Goal: Task Accomplishment & Management: Manage account settings

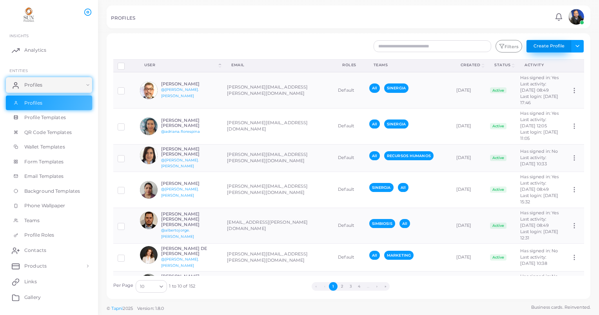
click at [542, 45] on button "Create Profile" at bounding box center [548, 46] width 45 height 13
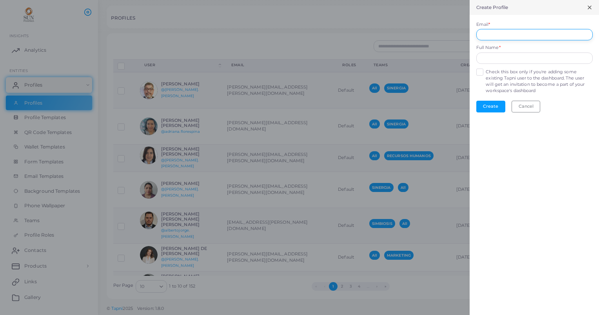
click at [490, 31] on input "Email *" at bounding box center [534, 35] width 116 height 12
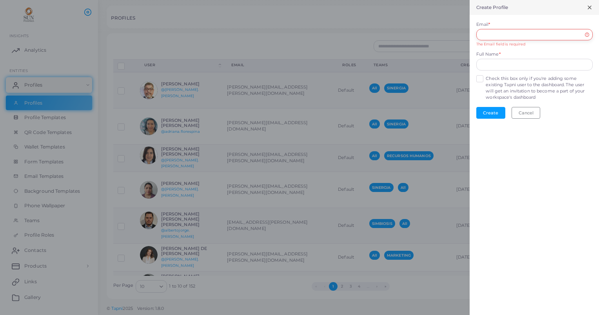
click at [493, 36] on input "Email *" at bounding box center [534, 35] width 116 height 12
paste input "**********"
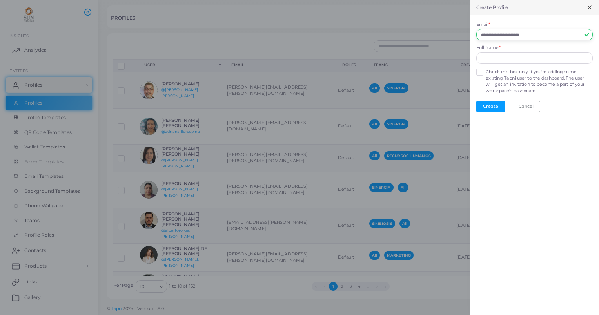
type input "**********"
click at [496, 60] on input "text" at bounding box center [534, 59] width 116 height 12
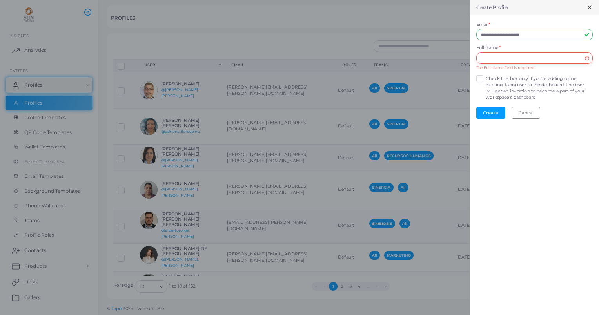
click at [491, 58] on input "text" at bounding box center [534, 59] width 116 height 12
paste input "**********"
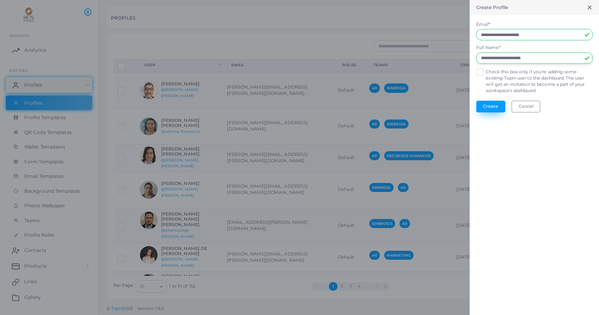
type input "**********"
click at [493, 103] on button "Create" at bounding box center [490, 107] width 29 height 12
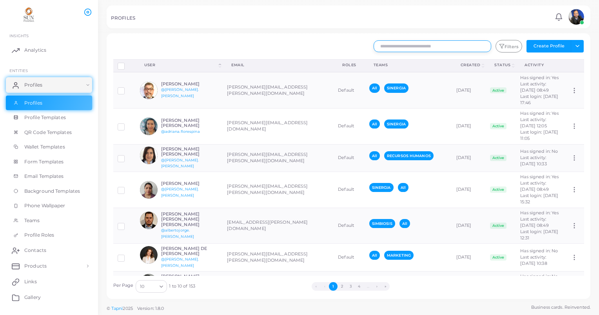
click at [396, 48] on input "text" at bounding box center [432, 46] width 118 height 12
type input "*****"
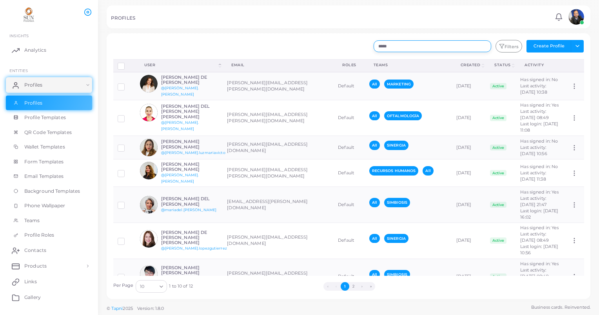
drag, startPoint x: 395, startPoint y: 46, endPoint x: 377, endPoint y: 45, distance: 18.0
click at [377, 45] on input "*****" at bounding box center [432, 46] width 118 height 12
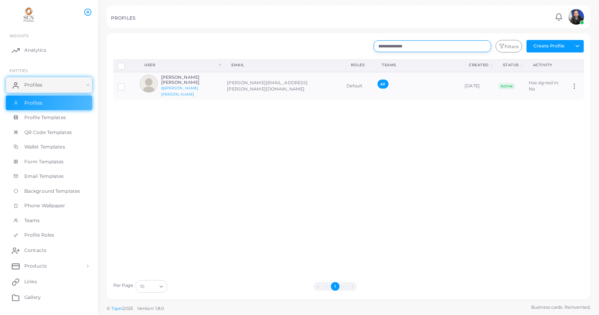
type input "**********"
click at [329, 124] on div "Disconnect Profiles Delete Profile Show Selections Download QRs User (Click to …" at bounding box center [348, 167] width 479 height 217
click at [152, 82] on img at bounding box center [149, 84] width 18 height 18
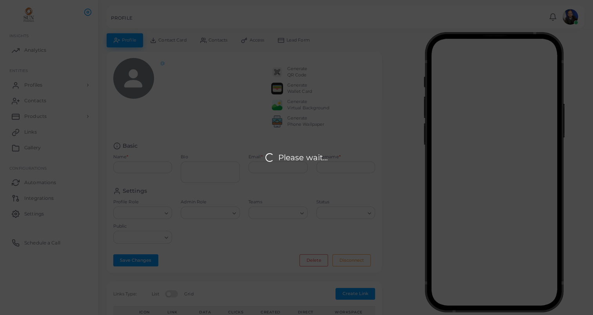
type input "**********"
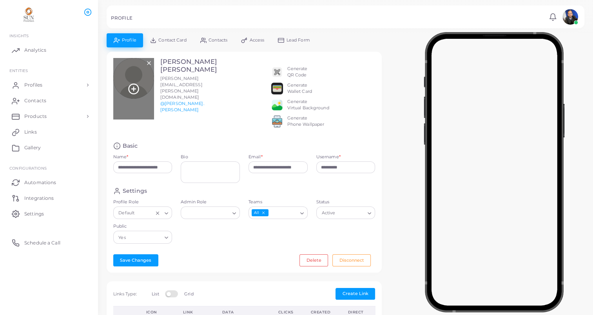
click at [131, 83] on icon at bounding box center [134, 89] width 12 height 12
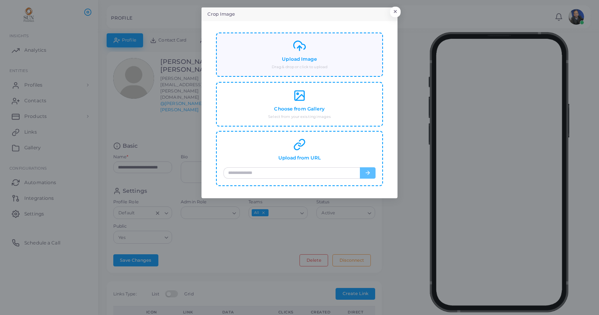
click at [297, 60] on h4 "Upload Image" at bounding box center [299, 59] width 35 height 6
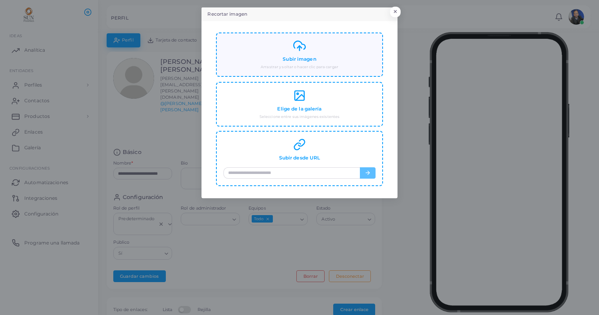
click at [299, 50] on line at bounding box center [299, 48] width 0 height 5
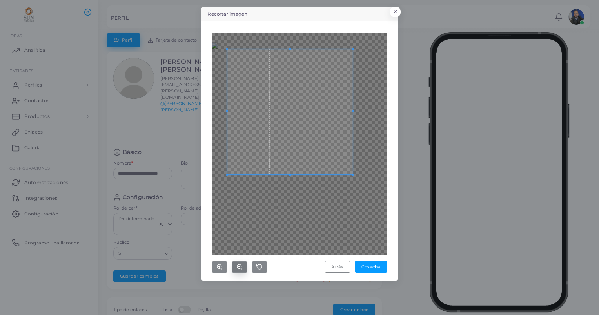
click at [241, 265] on circle "button" at bounding box center [239, 267] width 4 height 4
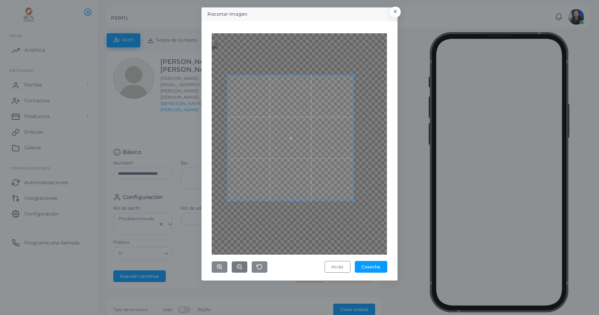
click at [333, 180] on span at bounding box center [290, 137] width 125 height 125
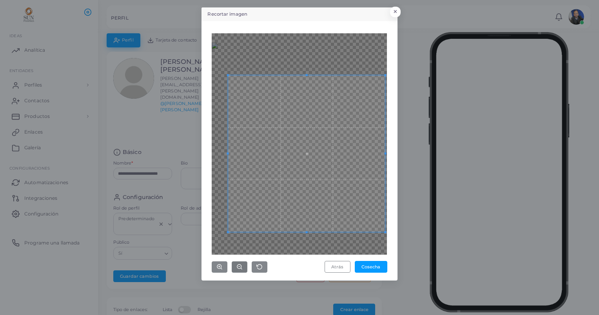
click at [384, 279] on div "Recortar imagen × Atrás Cosecha" at bounding box center [299, 143] width 196 height 273
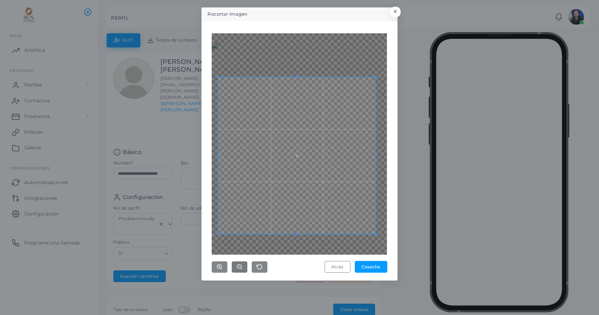
click at [346, 222] on span at bounding box center [296, 155] width 157 height 157
click at [371, 267] on button "Cosecha" at bounding box center [371, 267] width 33 height 12
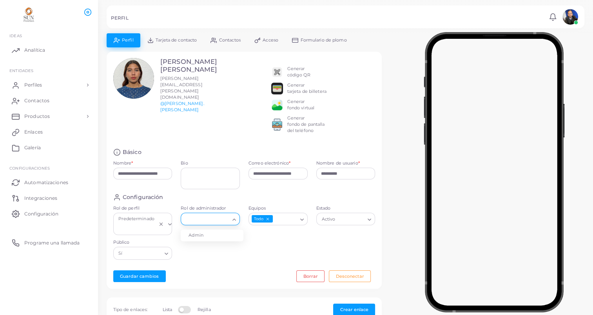
click at [234, 220] on icon "Buscar opción" at bounding box center [234, 220] width 6 height 6
click at [311, 254] on div "Configuración Rol de perfil Predeterminado Loading... Rol de administrador Load…" at bounding box center [244, 229] width 271 height 71
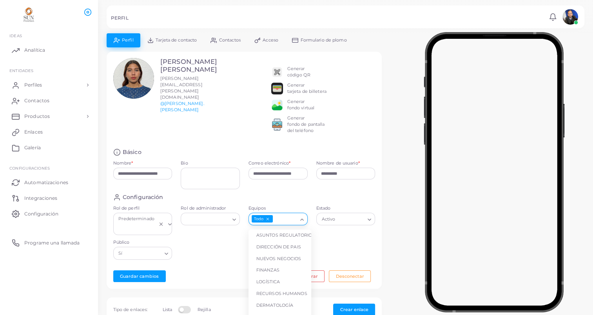
click at [303, 220] on icon "Buscar opción" at bounding box center [302, 220] width 6 height 6
click at [335, 236] on div "Estado Activo Loading..." at bounding box center [346, 222] width 68 height 34
click at [303, 219] on icon "Buscar opción" at bounding box center [302, 220] width 6 height 6
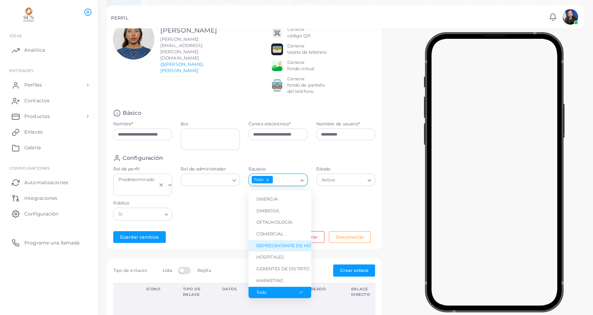
click at [281, 241] on li "REPRESENTANTE DE HOSPITALES GERENTES REGIONALES" at bounding box center [279, 246] width 63 height 12
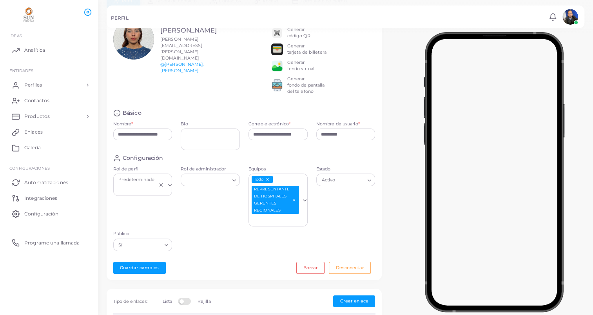
click at [323, 199] on div "Estado Activo Loading..." at bounding box center [346, 198] width 68 height 65
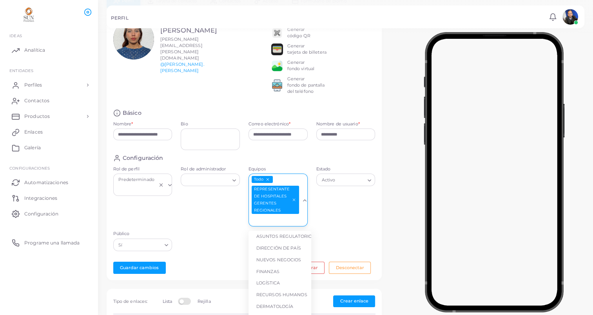
click at [304, 199] on icon "Buscar opción" at bounding box center [305, 201] width 6 height 6
click at [285, 281] on li "REPRESENTANTE DE HOSPITALES GERENTES REGIONALES" at bounding box center [279, 287] width 63 height 12
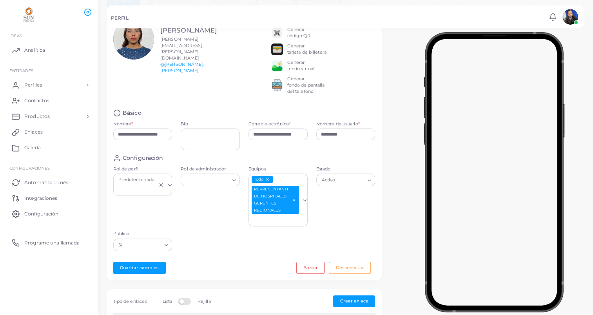
click at [292, 198] on icon "Deseleccionar REPRESENTANTE DE HOSPITALES GERENTES REGIONALES" at bounding box center [294, 200] width 4 height 4
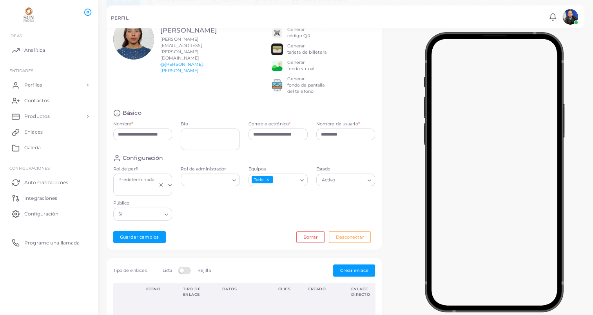
click at [301, 180] on polyline "Buscar opción" at bounding box center [301, 180] width 3 height 2
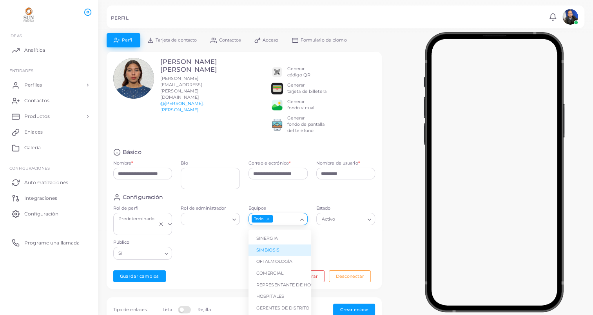
click at [328, 238] on div "Estado Activo Loading..." at bounding box center [346, 222] width 68 height 34
click at [303, 219] on icon "Buscar opción" at bounding box center [302, 220] width 6 height 6
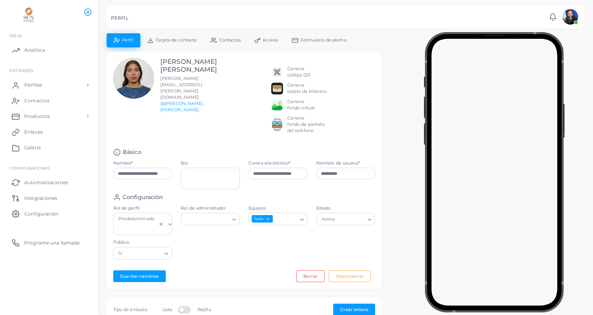
click at [326, 235] on div "Estado Activo Loading..." at bounding box center [346, 222] width 68 height 34
click at [302, 217] on icon "Buscar opción" at bounding box center [302, 220] width 6 height 6
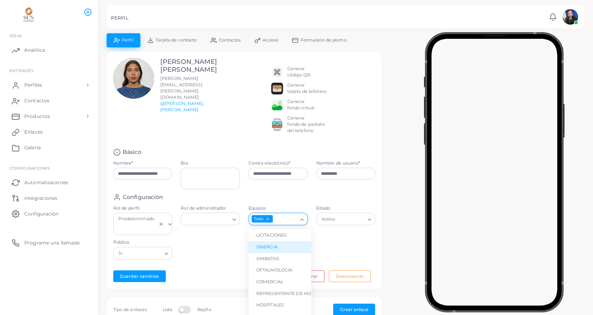
click at [273, 246] on li "SINERGIA" at bounding box center [279, 247] width 63 height 12
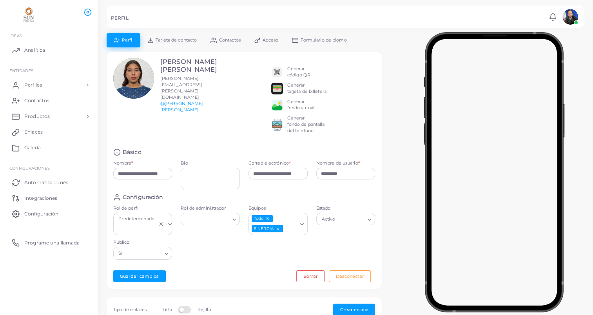
click at [317, 249] on div "Configuración Rol de perfil Predeterminado Loading... Rol de administrador Load…" at bounding box center [244, 229] width 271 height 71
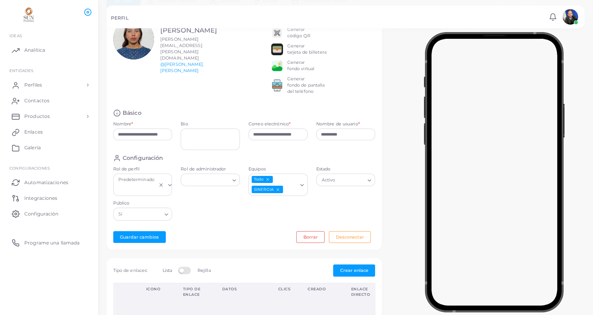
scroll to position [118, 0]
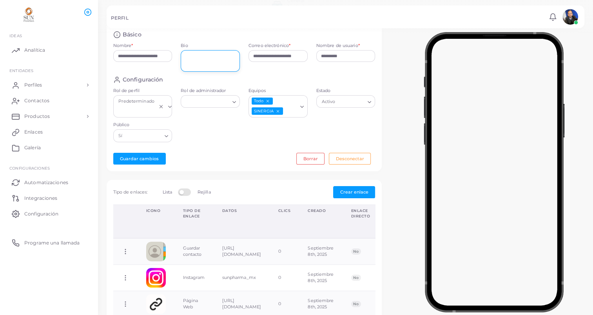
click at [198, 61] on textarea "Bio" at bounding box center [210, 61] width 59 height 22
click at [141, 154] on button "Guardar cambios" at bounding box center [139, 159] width 53 height 12
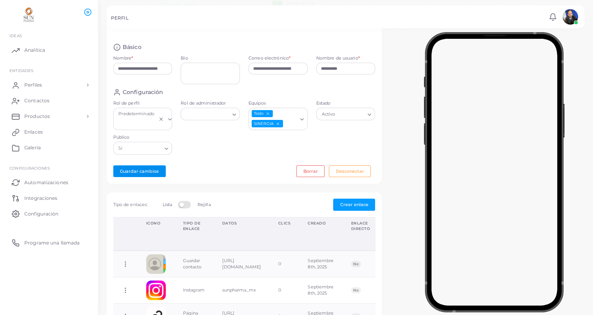
scroll to position [0, 0]
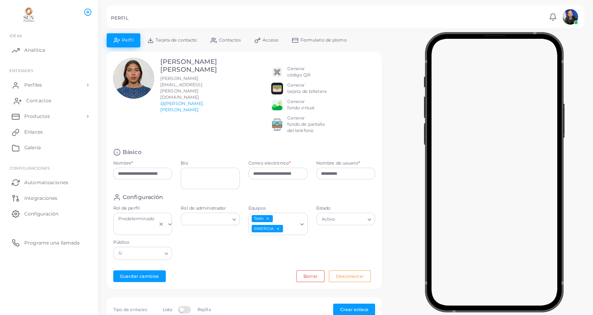
click at [43, 99] on span "Contactos" at bounding box center [38, 100] width 25 height 7
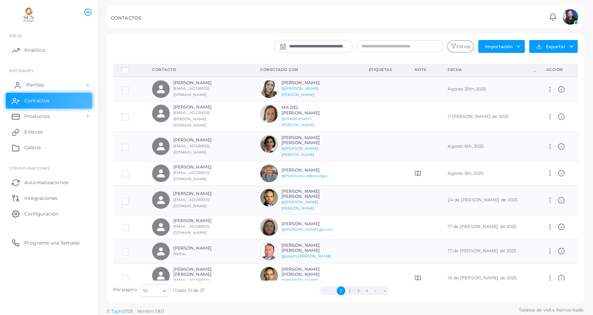
click at [43, 86] on span "Perfiles" at bounding box center [35, 85] width 18 height 7
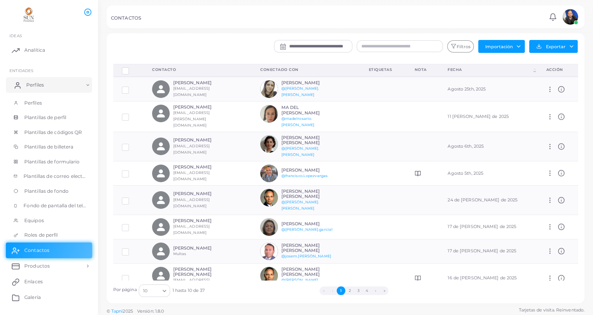
click at [48, 87] on link "Perfiles" at bounding box center [49, 85] width 86 height 16
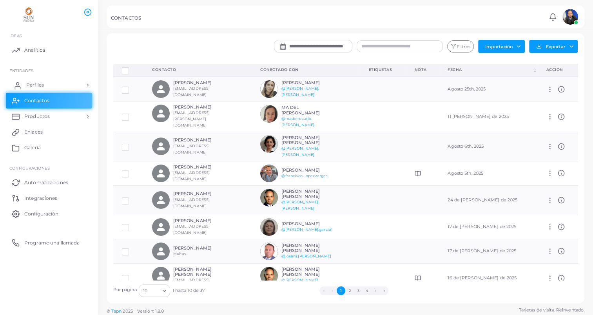
click at [33, 82] on span "Perfiles" at bounding box center [35, 85] width 18 height 7
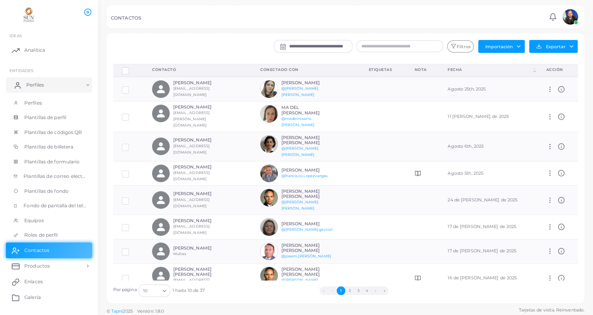
click at [33, 82] on span "Perfiles" at bounding box center [35, 85] width 18 height 7
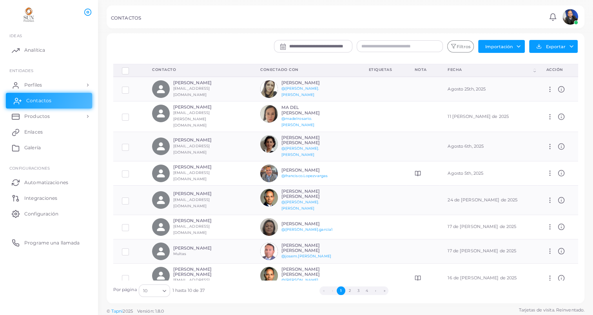
click at [36, 100] on span "Contactos" at bounding box center [38, 100] width 25 height 7
click at [29, 97] on span "Contactos" at bounding box center [38, 100] width 25 height 7
click at [120, 47] on div at bounding box center [148, 48] width 79 height 17
click at [41, 101] on span "Contactos" at bounding box center [38, 100] width 25 height 7
click at [207, 45] on div "**********" at bounding box center [385, 48] width 395 height 17
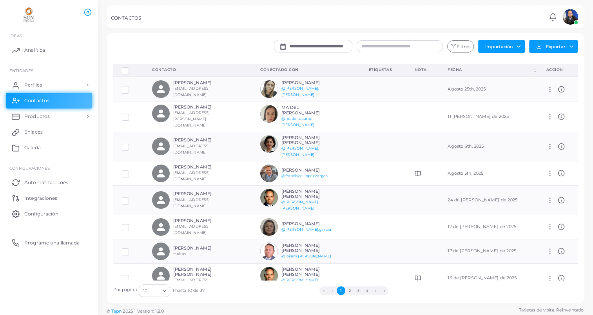
click at [150, 28] on div "CONTACTOS Notifications 0 New Mark All As Read [PERSON_NAME] [PERSON_NAME] ([PE…" at bounding box center [346, 16] width 478 height 23
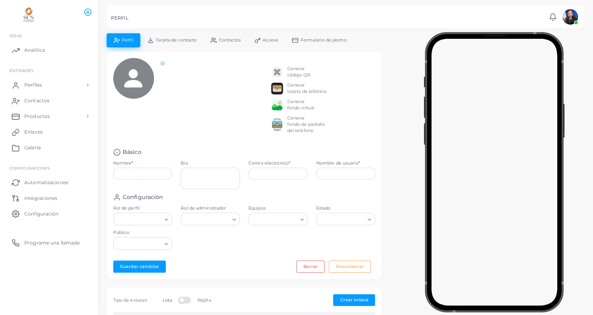
type input "**********"
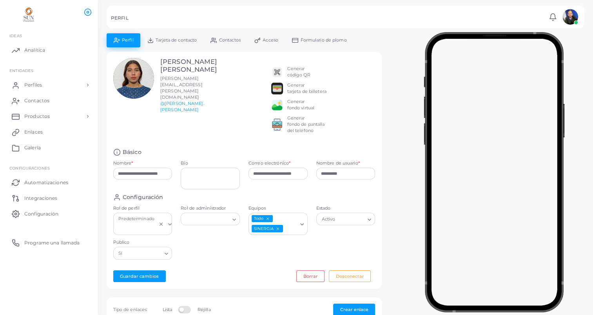
scroll to position [39, 0]
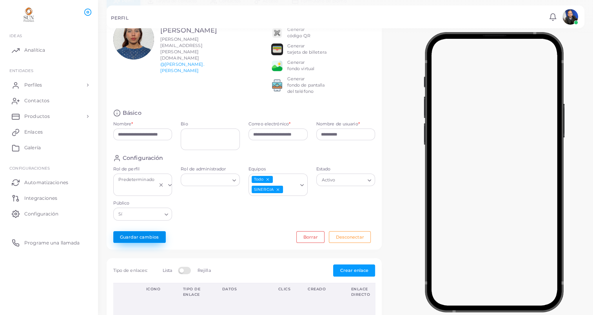
click at [147, 235] on button "Guardar cambios" at bounding box center [139, 237] width 53 height 12
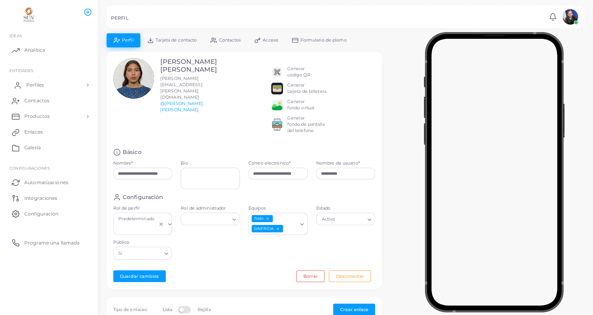
click at [45, 87] on link "Perfiles" at bounding box center [49, 85] width 86 height 16
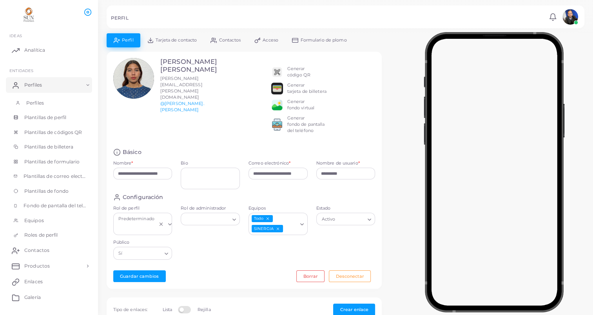
click at [38, 105] on span "Perfiles" at bounding box center [35, 103] width 18 height 7
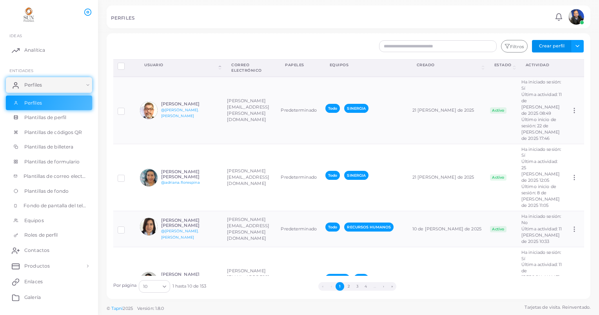
click at [548, 45] on button "Crear perfil" at bounding box center [551, 46] width 39 height 13
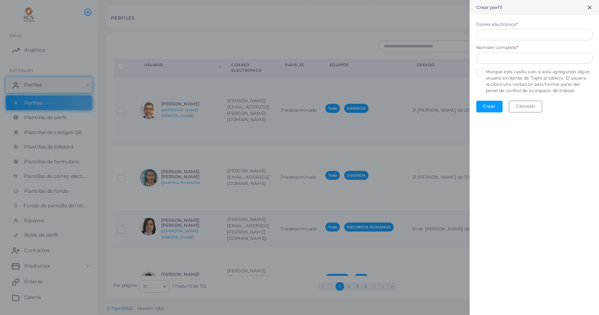
click at [508, 28] on div "Correo electrónico *" at bounding box center [534, 31] width 116 height 19
click at [504, 34] on input "Correo electrónico *" at bounding box center [534, 35] width 116 height 12
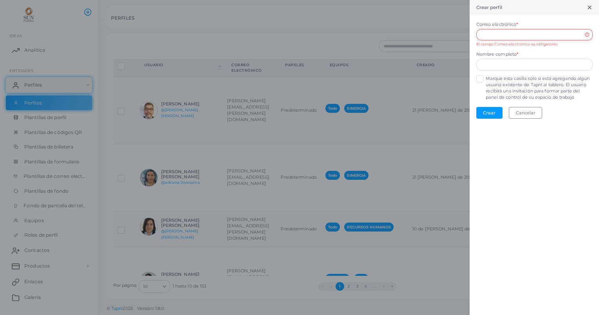
click at [497, 35] on input "Correo electrónico *" at bounding box center [534, 35] width 116 height 12
paste input "**********"
type input "**********"
drag, startPoint x: 557, startPoint y: 36, endPoint x: 411, endPoint y: 44, distance: 146.0
click at [411, 0] on div "**********" at bounding box center [299, 0] width 599 height 0
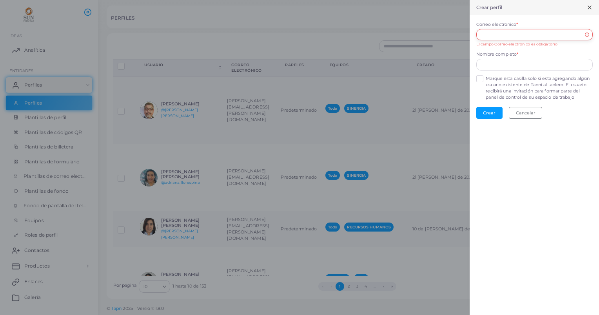
click at [480, 35] on input "Correo electrónico *" at bounding box center [534, 35] width 116 height 12
paste input "**********"
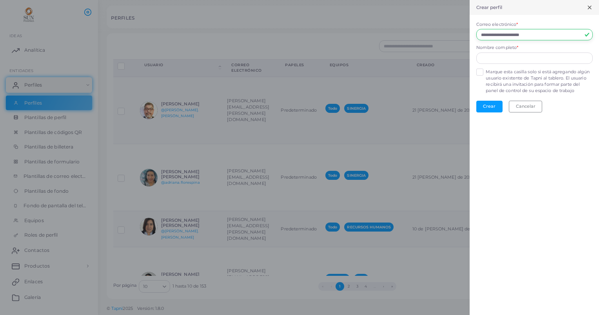
type input "**********"
click at [502, 59] on input "text" at bounding box center [534, 59] width 116 height 12
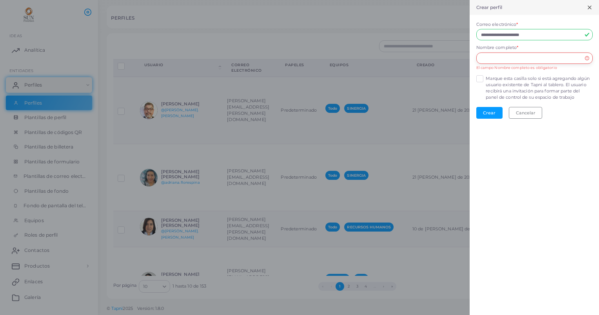
click at [484, 60] on input "text" at bounding box center [534, 59] width 116 height 12
paste input "**********"
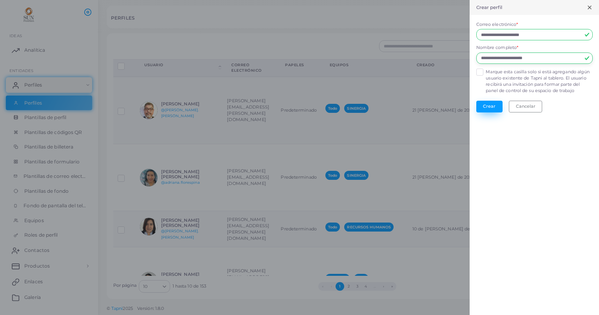
type input "**********"
click at [492, 105] on button "Crear" at bounding box center [489, 107] width 26 height 12
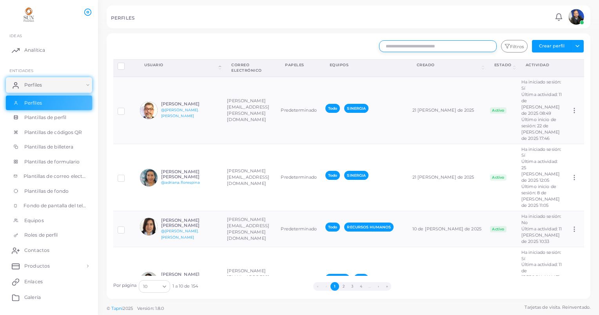
click at [397, 48] on input "text" at bounding box center [438, 46] width 118 height 12
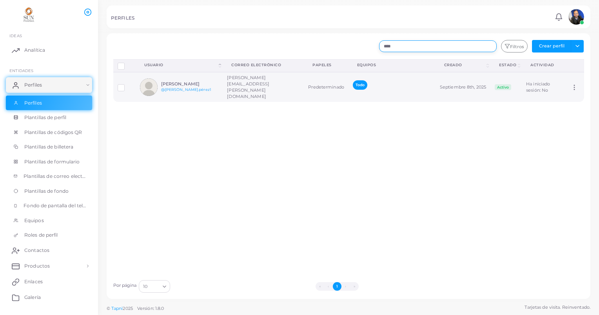
type input "****"
click at [187, 82] on h6 "[PERSON_NAME]" at bounding box center [190, 84] width 58 height 5
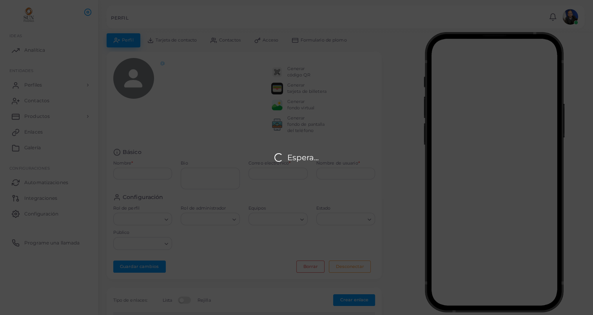
type input "**********"
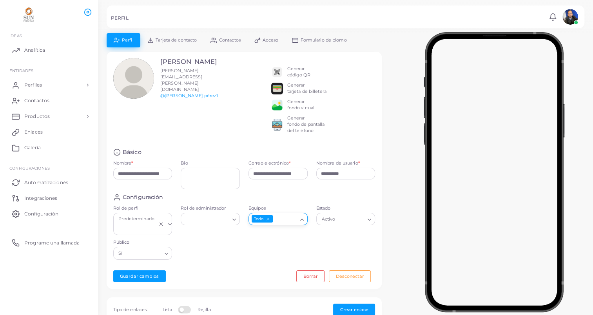
click at [303, 218] on icon "Buscar opción" at bounding box center [302, 220] width 6 height 6
click at [279, 244] on li "SINERGIA" at bounding box center [279, 247] width 63 height 12
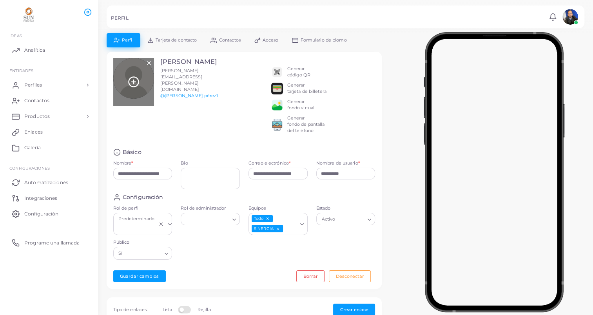
click at [134, 80] on line at bounding box center [134, 82] width 0 height 4
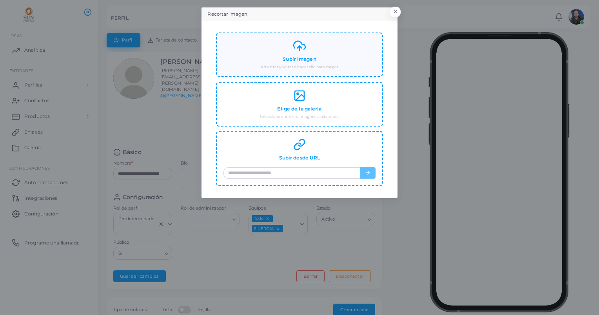
click at [296, 59] on h4 "Subir imagen" at bounding box center [299, 59] width 33 height 6
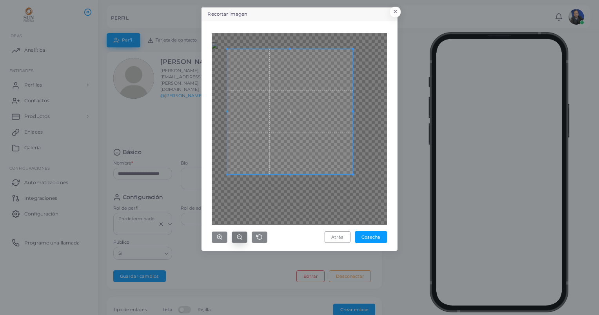
click at [238, 235] on icon "button" at bounding box center [239, 237] width 6 height 6
click at [238, 235] on circle "button" at bounding box center [239, 237] width 4 height 4
click at [238, 236] on icon "button" at bounding box center [239, 237] width 6 height 6
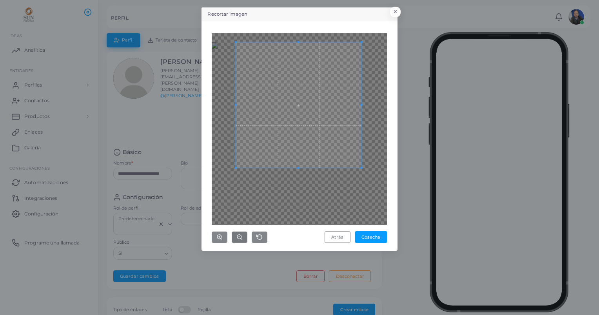
click at [315, 124] on span at bounding box center [298, 104] width 125 height 125
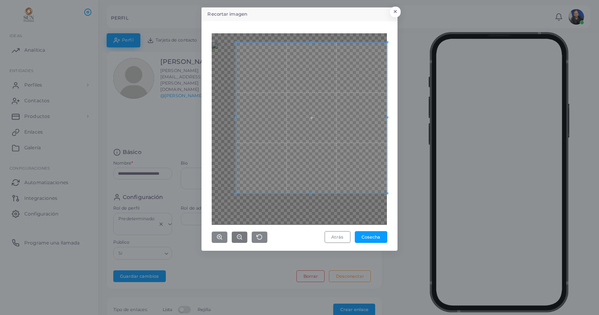
click at [391, 205] on div "Atrás Cosecha" at bounding box center [299, 135] width 187 height 221
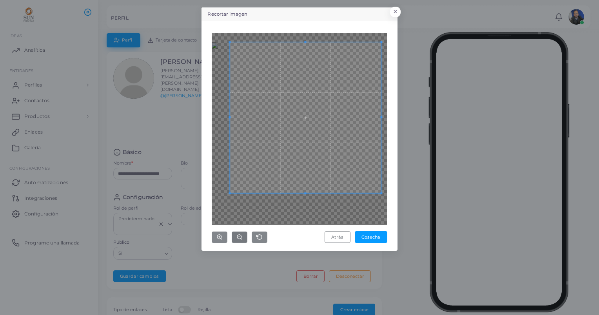
click at [324, 144] on span at bounding box center [305, 117] width 151 height 151
click at [374, 235] on button "Cosecha" at bounding box center [371, 237] width 33 height 12
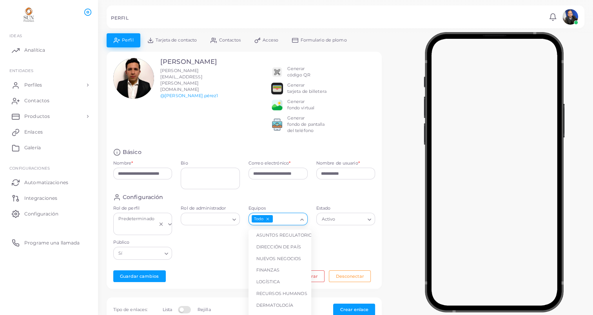
click at [300, 219] on icon "Buscar opción" at bounding box center [302, 220] width 6 height 6
click at [274, 246] on li "SINERGIA" at bounding box center [279, 247] width 63 height 12
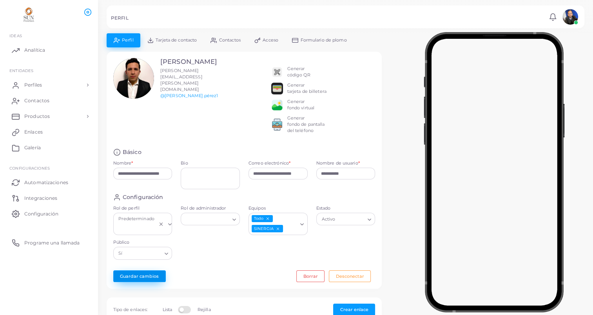
click at [143, 276] on button "Guardar cambios" at bounding box center [139, 276] width 53 height 12
